Goal: Task Accomplishment & Management: Complete application form

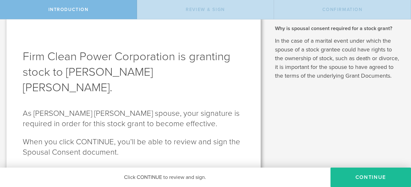
scroll to position [14, 0]
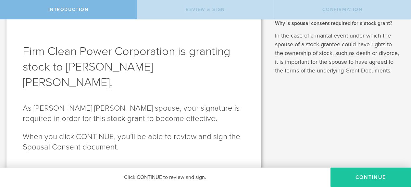
click at [361, 177] on button "CONTINUE" at bounding box center [370, 177] width 80 height 19
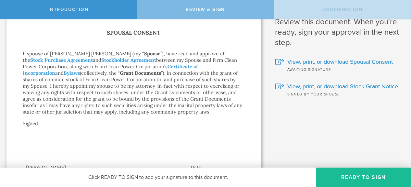
scroll to position [32, 0]
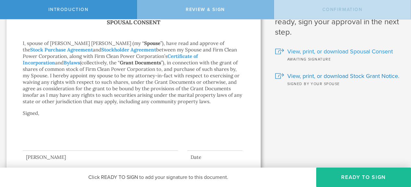
click at [276, 51] on div at bounding box center [279, 52] width 9 height 6
click at [275, 75] on div at bounding box center [279, 76] width 9 height 6
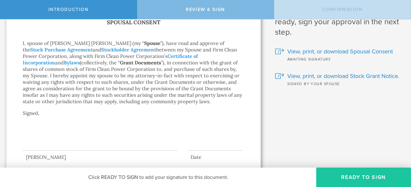
click at [351, 180] on button "Ready to Sign" at bounding box center [363, 177] width 95 height 19
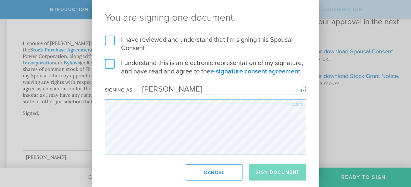
click at [187, 162] on div "You are signing one document. I have reviewed and understand that I'm signing t…" at bounding box center [205, 93] width 227 height 187
click at [296, 103] on div "Clear" at bounding box center [297, 105] width 12 height 4
click at [294, 104] on div "Clear" at bounding box center [297, 105] width 12 height 4
click at [300, 103] on div "Clear" at bounding box center [297, 105] width 12 height 4
click at [181, 159] on div "You are signing one document. I have reviewed and understand that I'm signing t…" at bounding box center [205, 93] width 227 height 187
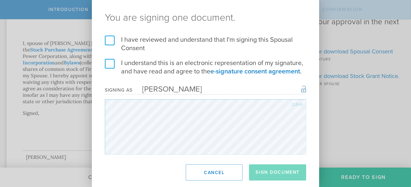
click at [298, 104] on div "Clear" at bounding box center [297, 105] width 12 height 4
click at [186, 158] on div "You are signing one document. I have reviewed and understand that I'm signing t…" at bounding box center [205, 93] width 227 height 187
click at [296, 103] on div "Clear" at bounding box center [297, 105] width 12 height 4
click at [296, 105] on div "Clear" at bounding box center [297, 105] width 12 height 4
click at [299, 103] on div "Clear" at bounding box center [297, 105] width 12 height 4
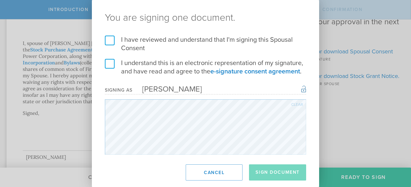
click at [111, 39] on label "I have reviewed and understand that I'm signing this Spousal Consent" at bounding box center [205, 44] width 201 height 17
click at [0, 0] on input "I have reviewed and understand that I'm signing this Spousal Consent" at bounding box center [0, 0] width 0 height 0
click at [109, 61] on label "I understand this is an electronic representation of my signature, and have rea…" at bounding box center [205, 67] width 201 height 17
click at [0, 0] on input "I understand this is an electronic representation of my signature, and have rea…" at bounding box center [0, 0] width 0 height 0
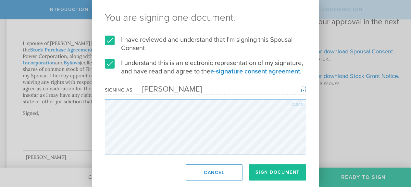
click at [111, 64] on label "I understand this is an electronic representation of my signature, and have rea…" at bounding box center [205, 67] width 201 height 17
click at [0, 0] on input "I understand this is an electronic representation of my signature, and have rea…" at bounding box center [0, 0] width 0 height 0
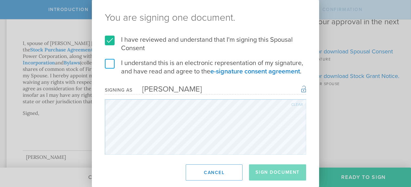
click at [110, 40] on label "I have reviewed and understand that I'm signing this Spousal Consent" at bounding box center [205, 44] width 201 height 17
click at [0, 0] on input "I have reviewed and understand that I'm signing this Spousal Consent" at bounding box center [0, 0] width 0 height 0
click at [293, 104] on div "Clear" at bounding box center [297, 105] width 12 height 4
click at [292, 103] on div "Clear" at bounding box center [297, 105] width 12 height 4
click at [294, 106] on div "Clear" at bounding box center [297, 105] width 12 height 4
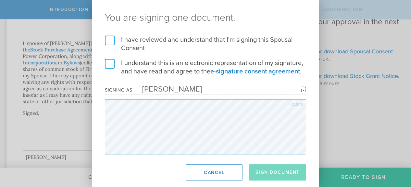
click at [298, 104] on div "Clear" at bounding box center [297, 105] width 12 height 4
click at [112, 40] on label "I have reviewed and understand that I'm signing this Spousal Consent" at bounding box center [205, 44] width 201 height 17
click at [0, 0] on input "I have reviewed and understand that I'm signing this Spousal Consent" at bounding box center [0, 0] width 0 height 0
click at [107, 60] on label "I understand this is an electronic representation of my signature, and have rea…" at bounding box center [205, 67] width 201 height 17
click at [0, 0] on input "I understand this is an electronic representation of my signature, and have rea…" at bounding box center [0, 0] width 0 height 0
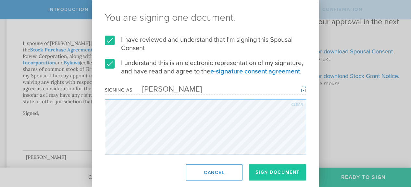
click at [281, 173] on button "Sign Document" at bounding box center [277, 173] width 57 height 16
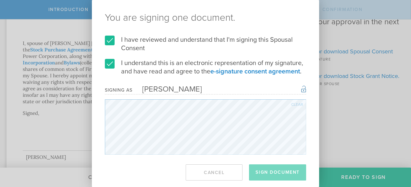
click at [346, 140] on div "You are signing one document. I have reviewed and understand that I'm signing t…" at bounding box center [205, 93] width 411 height 187
